Goal: Task Accomplishment & Management: Manage account settings

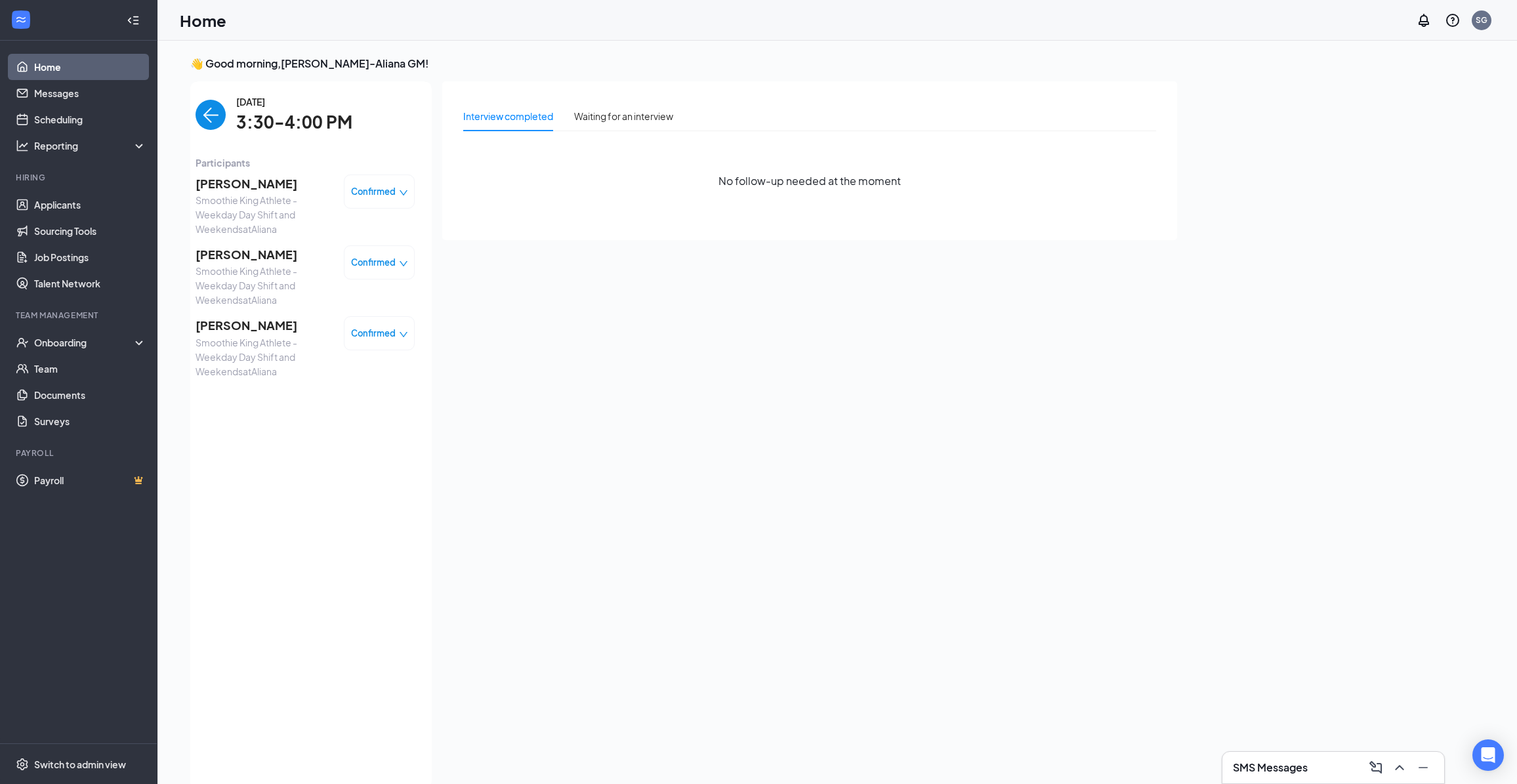
scroll to position [5, 0]
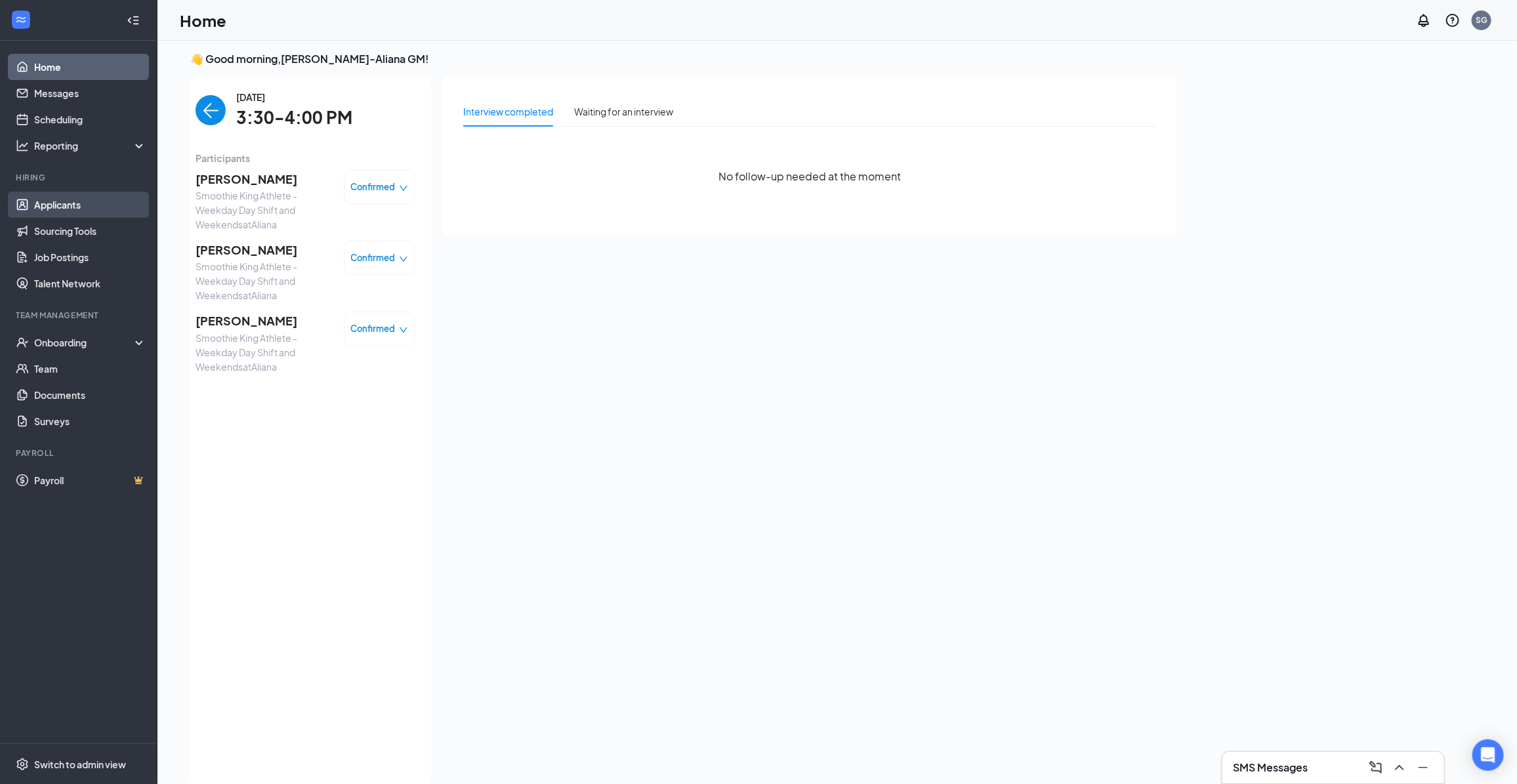
click at [50, 202] on link "Applicants" at bounding box center [91, 205] width 113 height 27
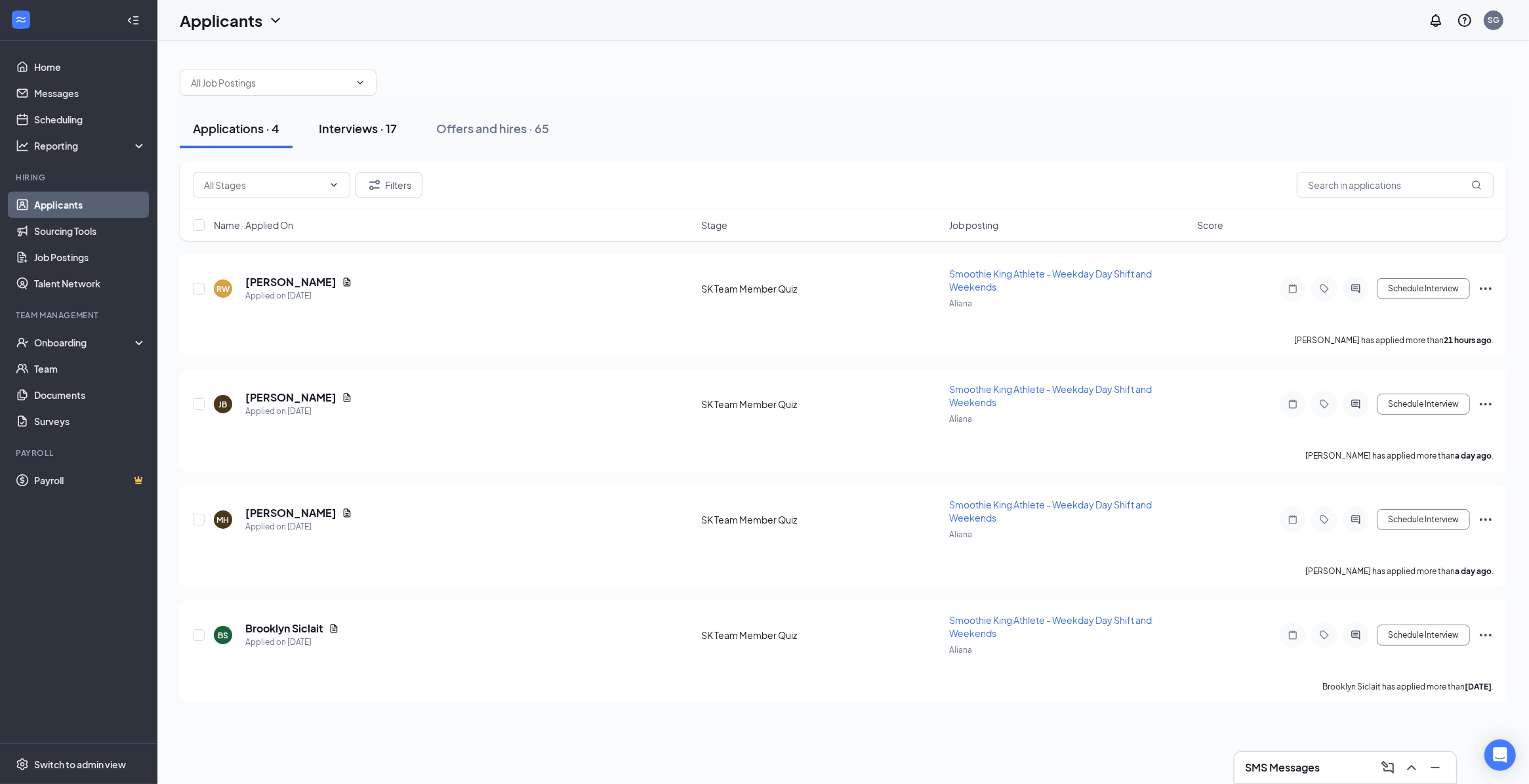
click at [367, 125] on div "Interviews · 17" at bounding box center [358, 128] width 78 height 16
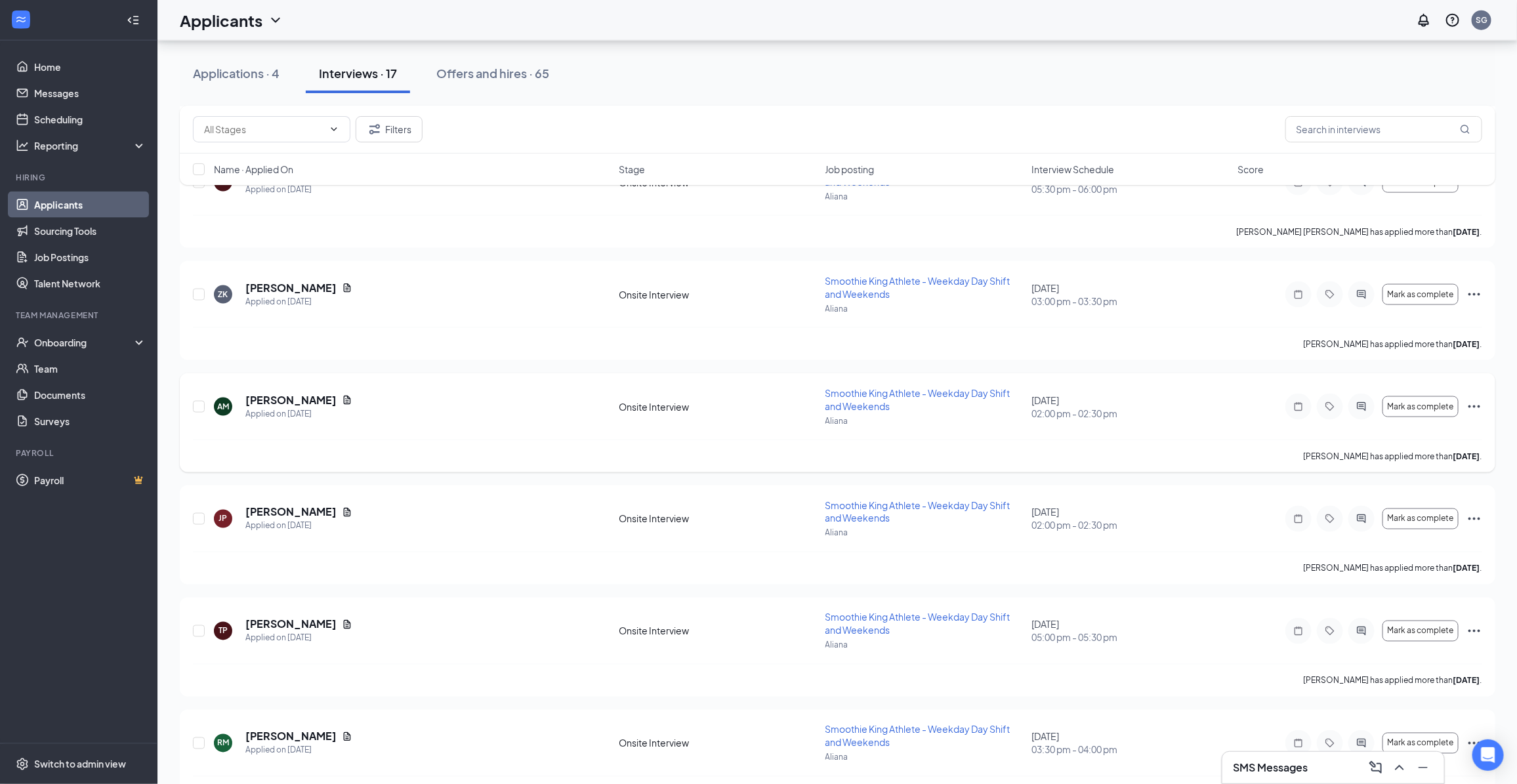
scroll to position [1005, 0]
click at [1474, 402] on icon "Ellipses" at bounding box center [1474, 403] width 16 height 16
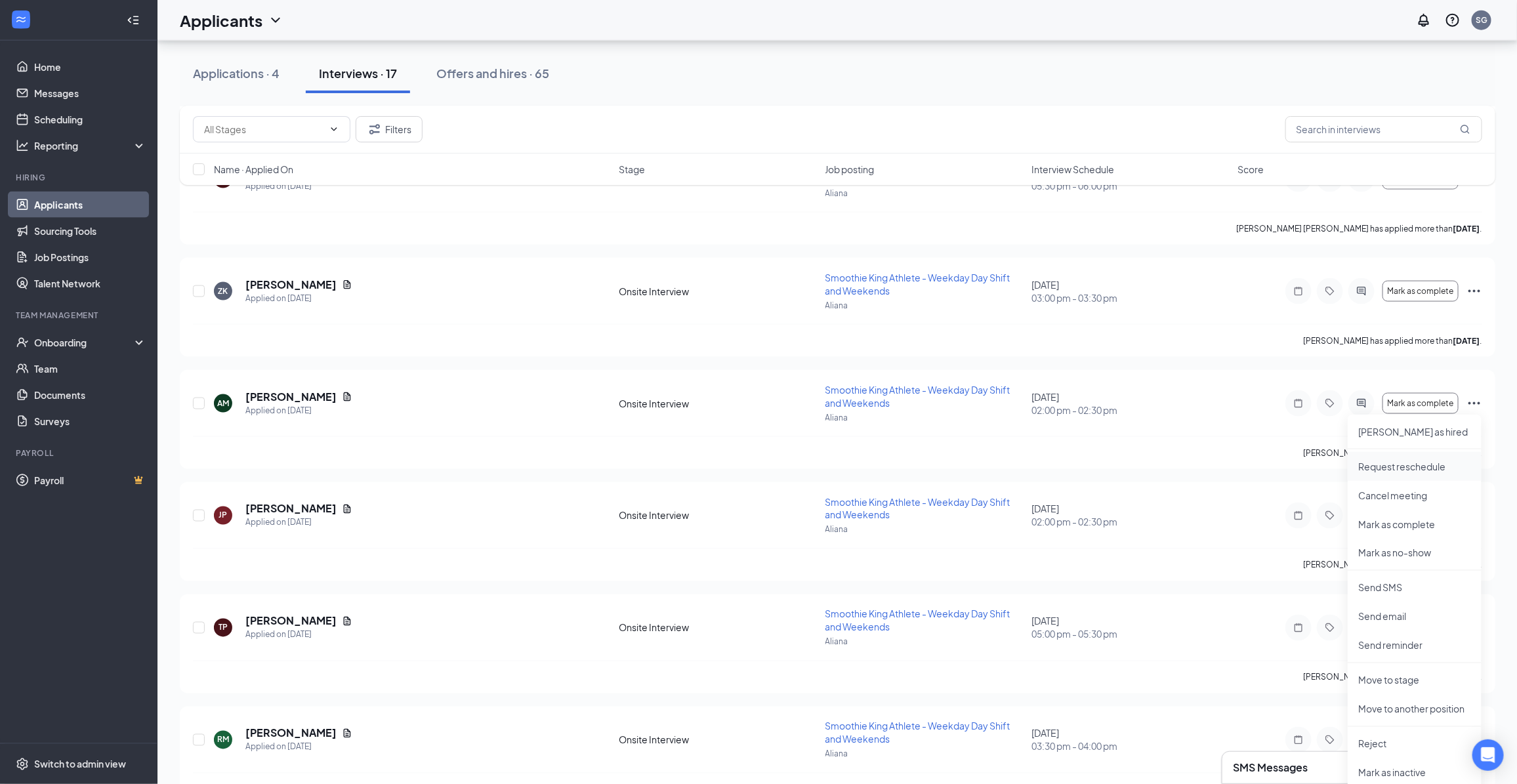
click at [1439, 466] on p "Request reschedule" at bounding box center [1415, 466] width 113 height 13
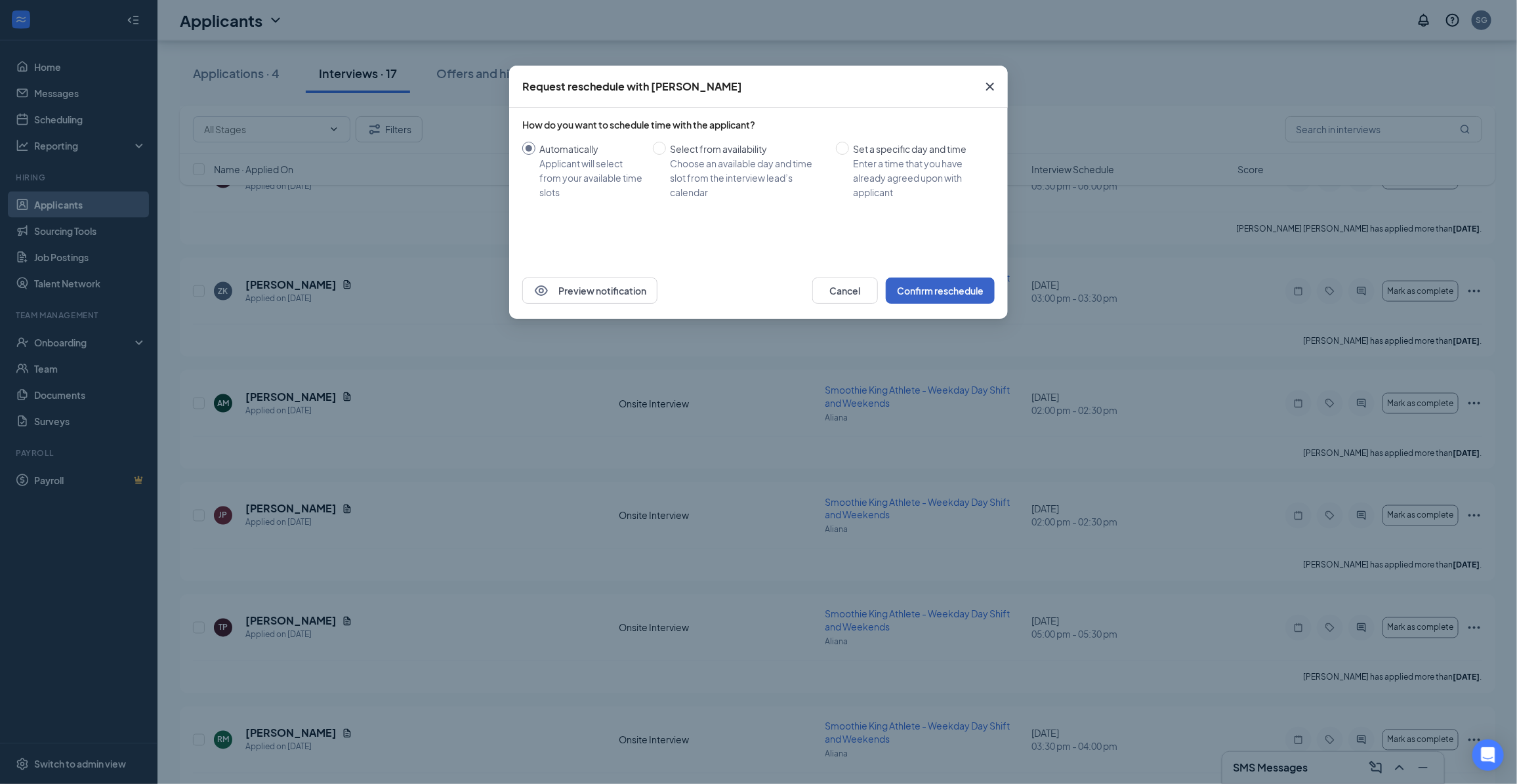
click at [925, 291] on button "Confirm reschedule" at bounding box center [940, 291] width 109 height 27
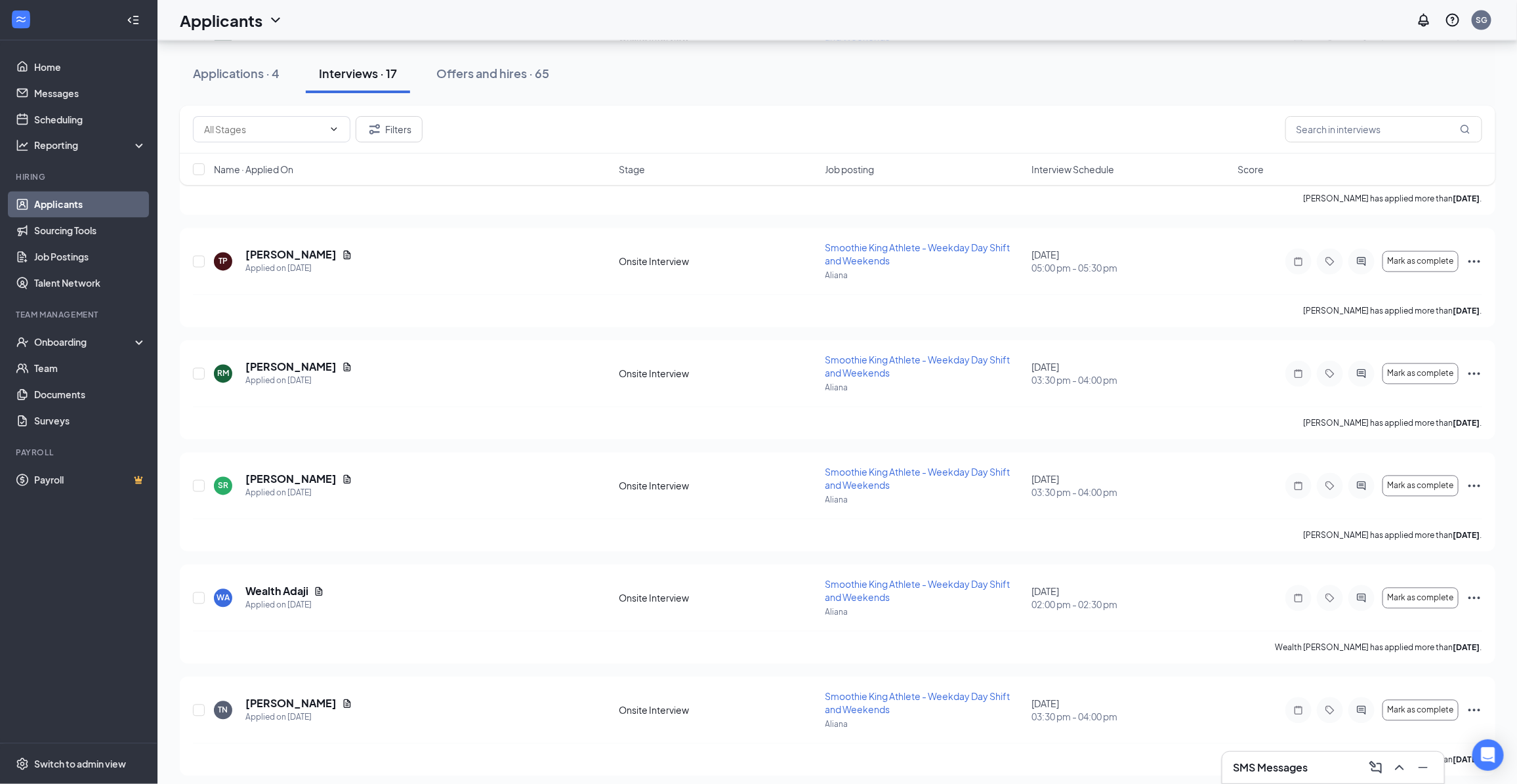
scroll to position [1382, 0]
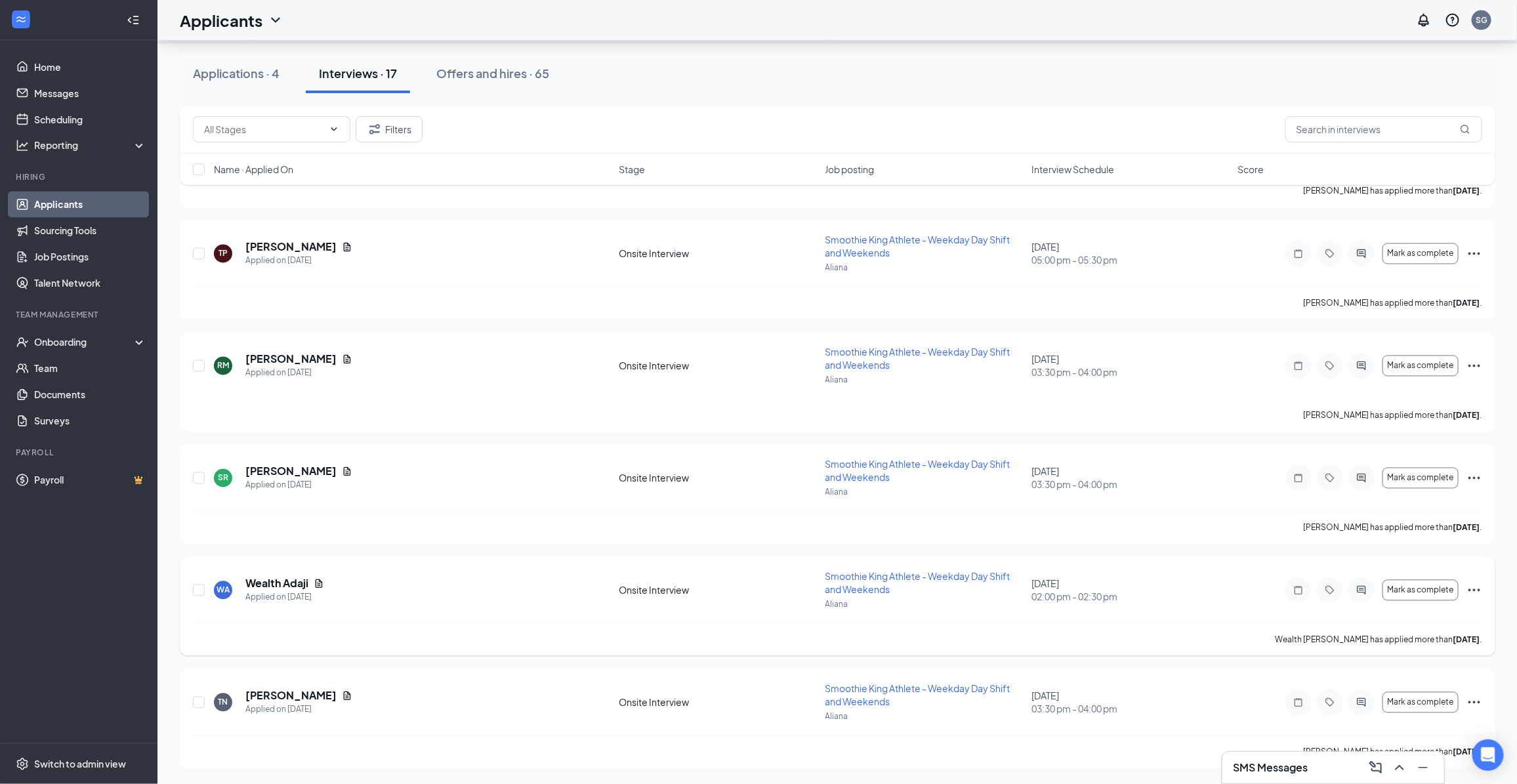
click at [1474, 585] on icon "Ellipses" at bounding box center [1474, 590] width 16 height 16
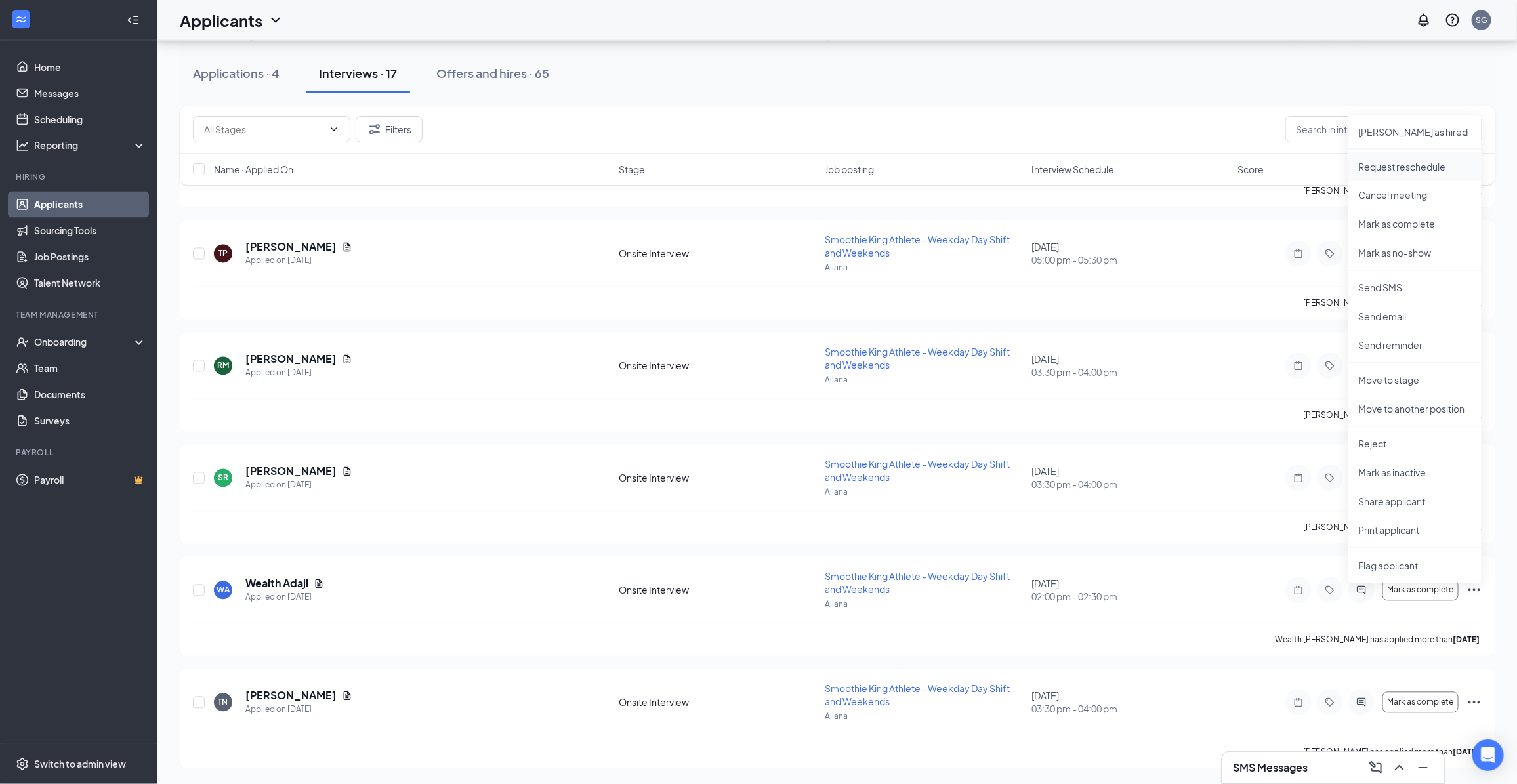
click at [1401, 165] on p "Request reschedule" at bounding box center [1415, 167] width 113 height 13
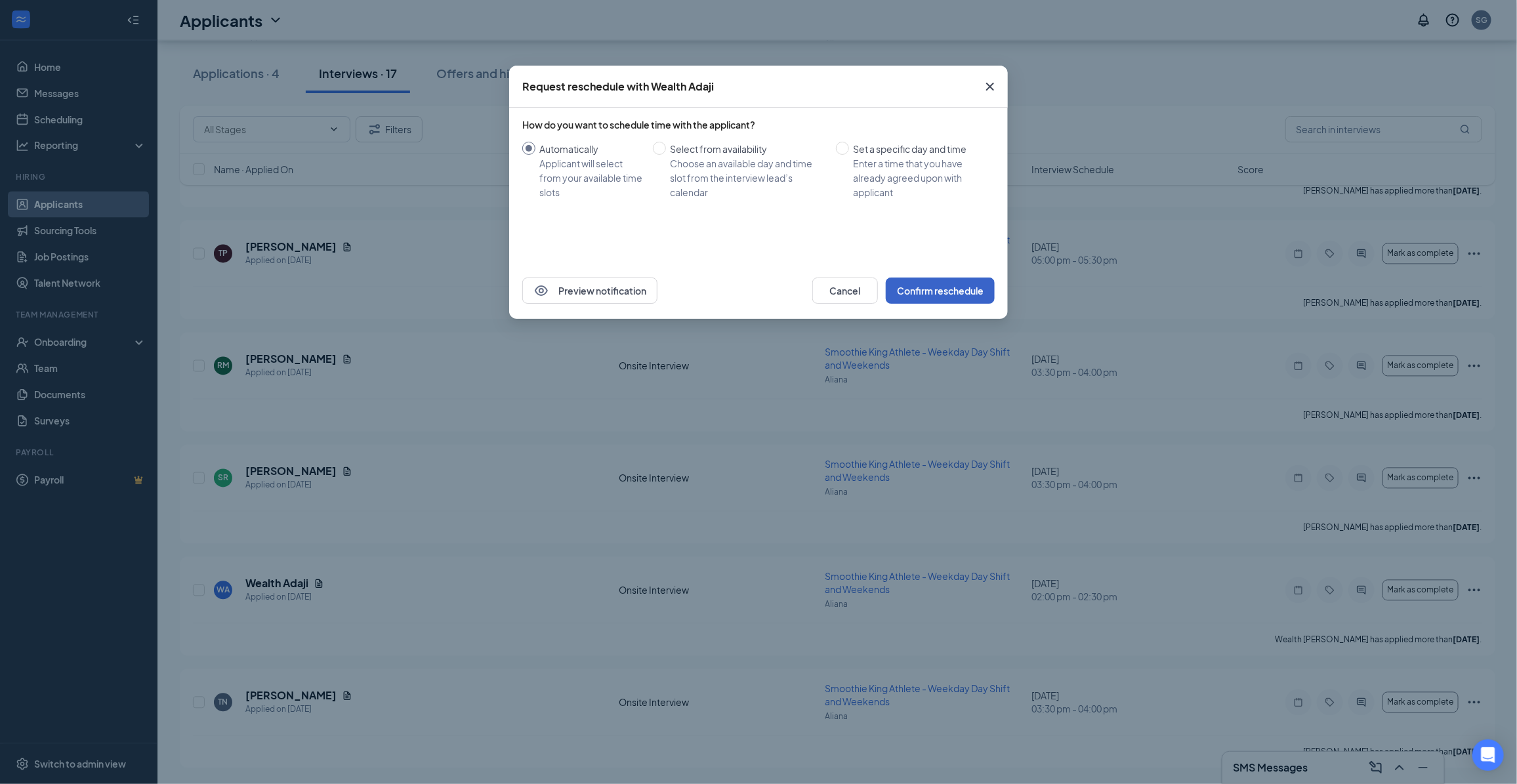
click at [933, 289] on button "Confirm reschedule" at bounding box center [940, 291] width 109 height 27
